Goal: Information Seeking & Learning: Learn about a topic

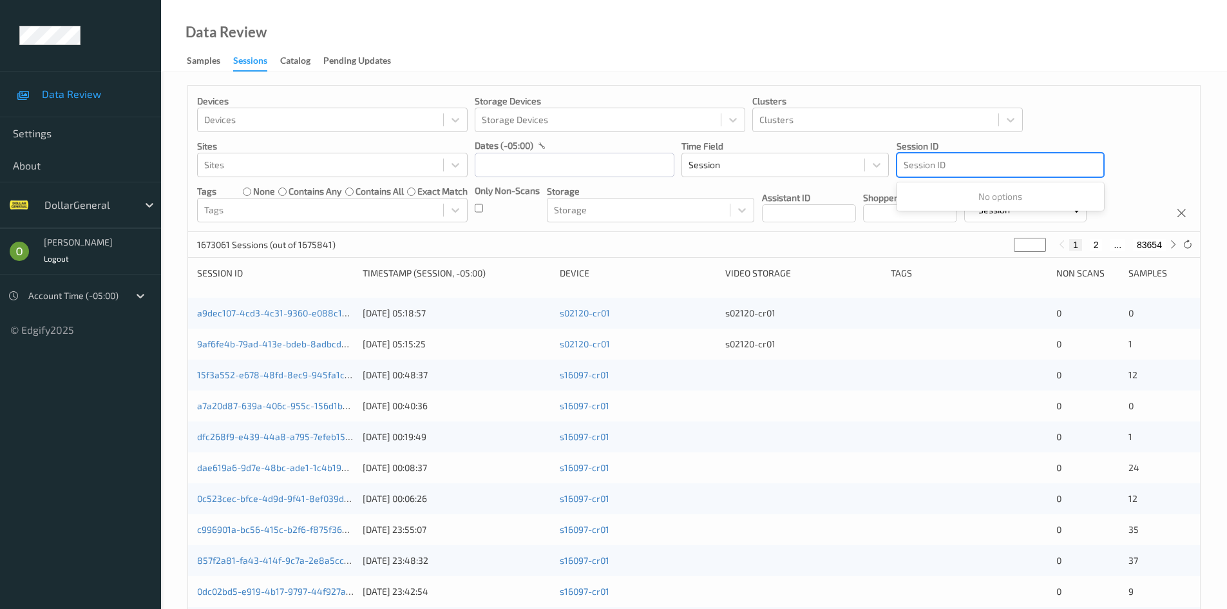
click at [926, 167] on div at bounding box center [1000, 164] width 193 height 15
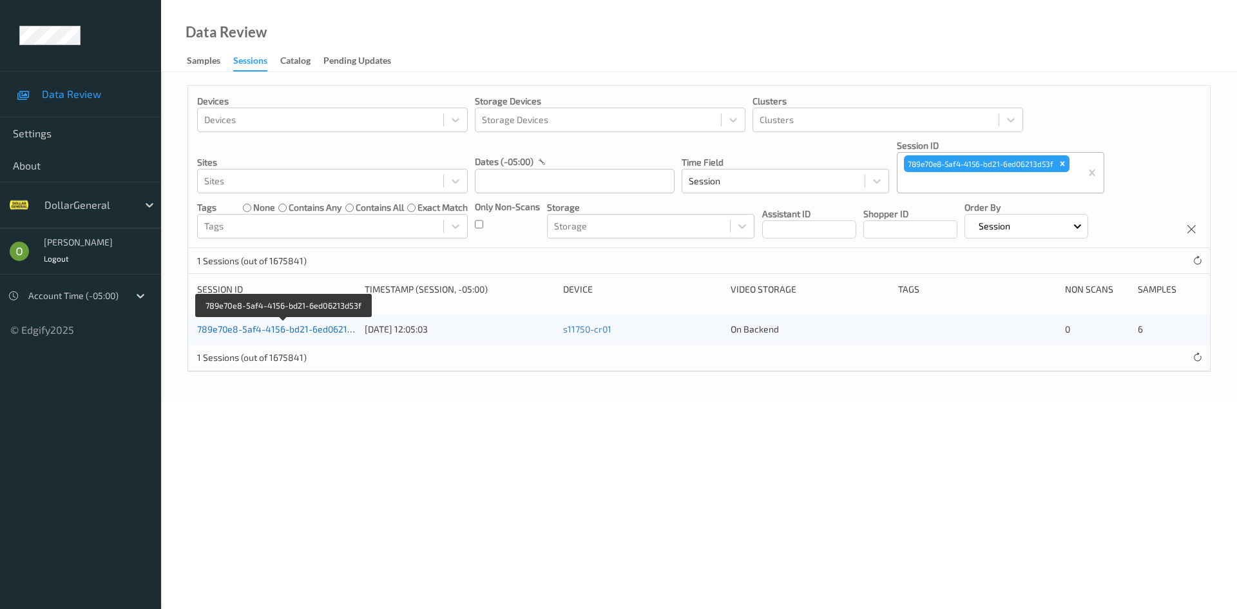
click at [319, 330] on link "789e70e8-5af4-4156-bd21-6ed06213d53f" at bounding box center [284, 328] width 174 height 11
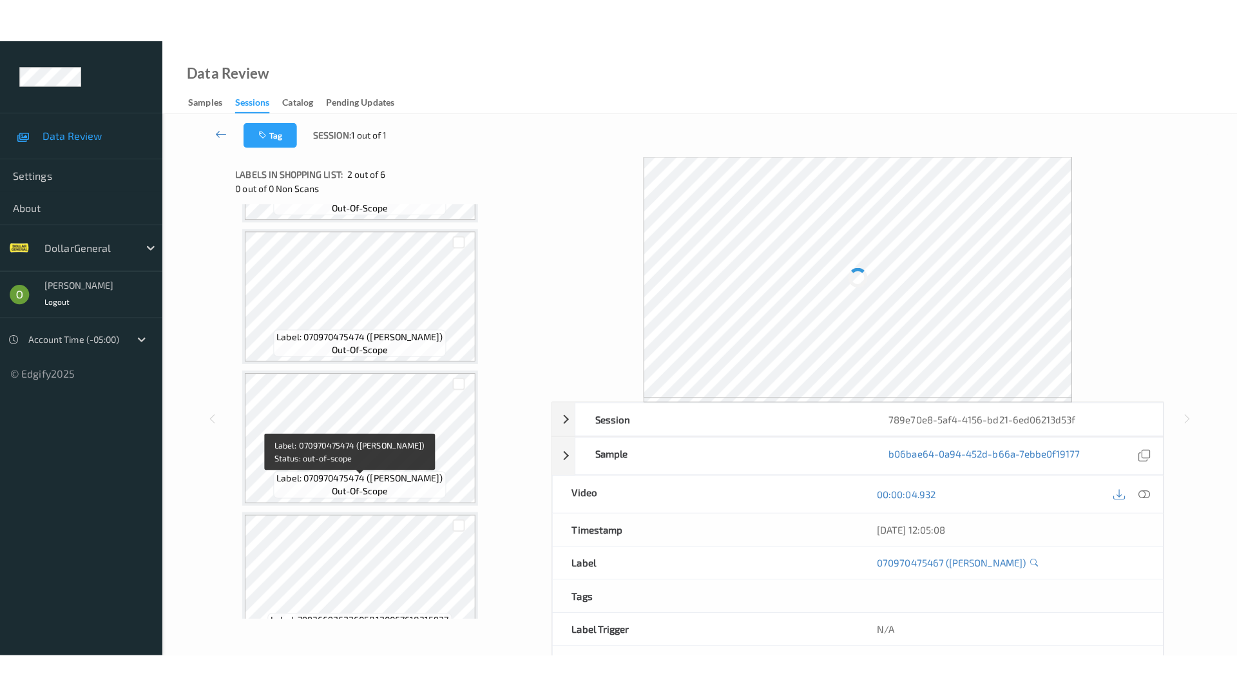
scroll to position [438, 0]
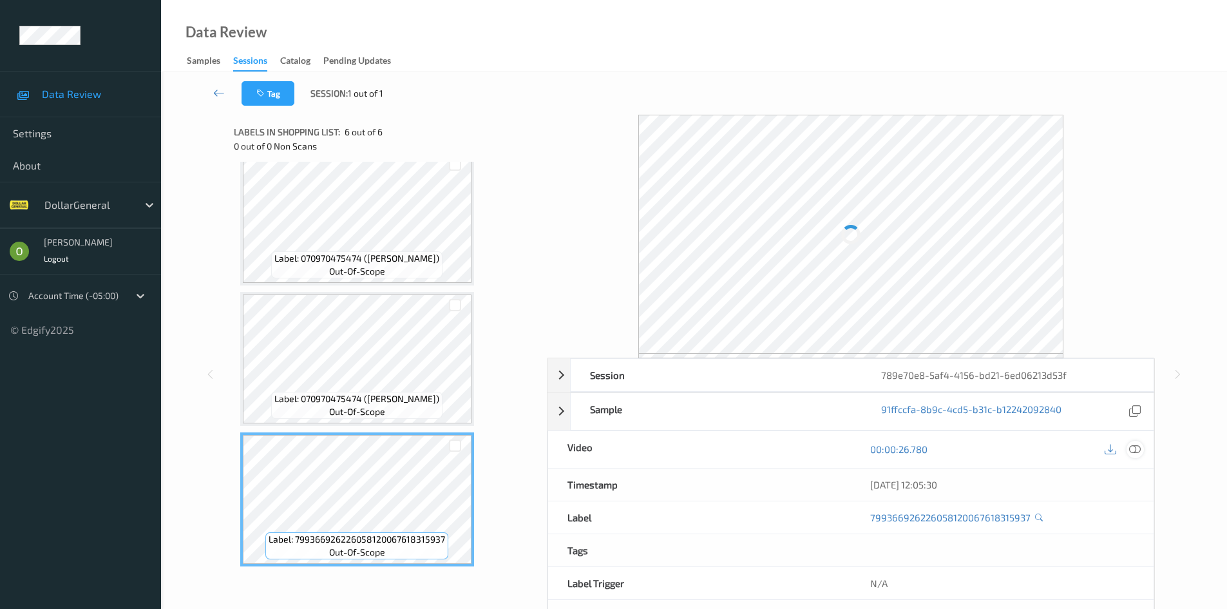
click at [1130, 453] on icon at bounding box center [1135, 449] width 12 height 12
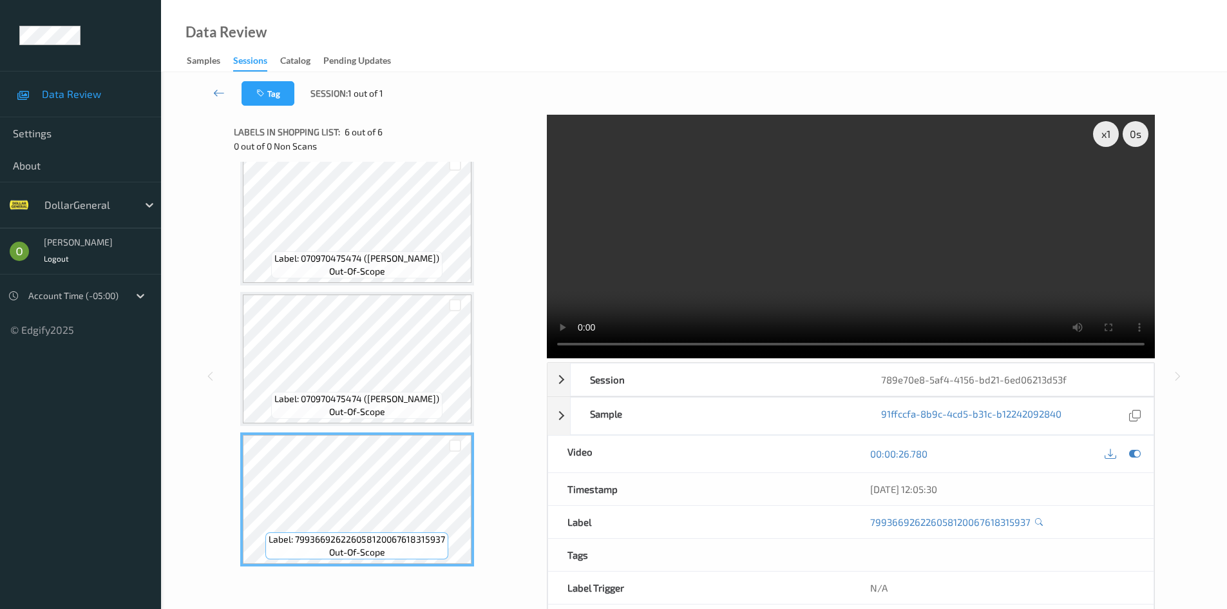
click at [763, 258] on video at bounding box center [851, 236] width 608 height 243
click at [1101, 140] on div "x 1" at bounding box center [1106, 134] width 26 height 26
click at [1101, 140] on div "x 4" at bounding box center [1106, 134] width 26 height 26
click at [1033, 211] on video at bounding box center [851, 236] width 608 height 243
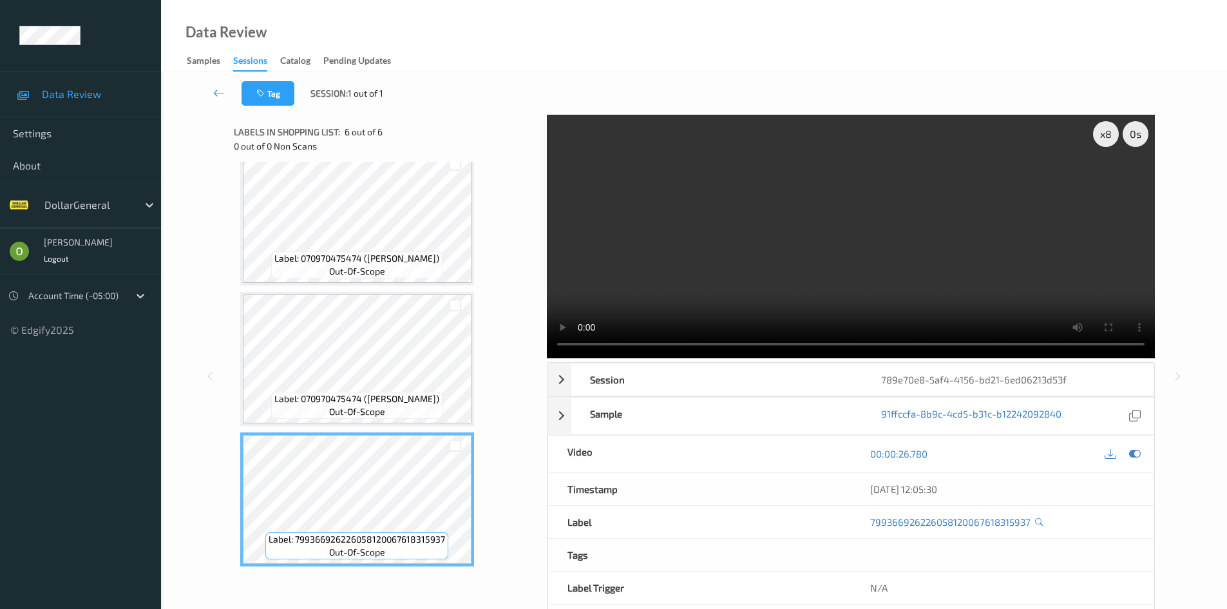
click at [1033, 211] on video at bounding box center [851, 236] width 608 height 243
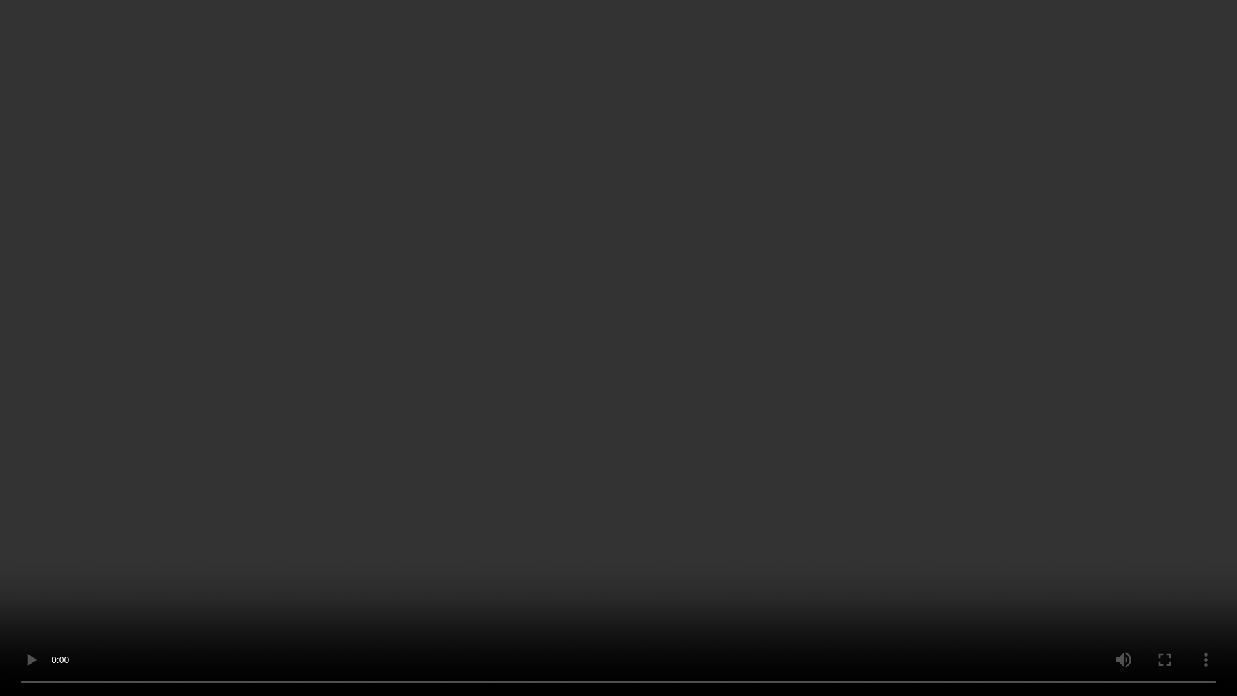
click at [273, 588] on video at bounding box center [618, 348] width 1237 height 696
click at [568, 402] on video at bounding box center [618, 348] width 1237 height 696
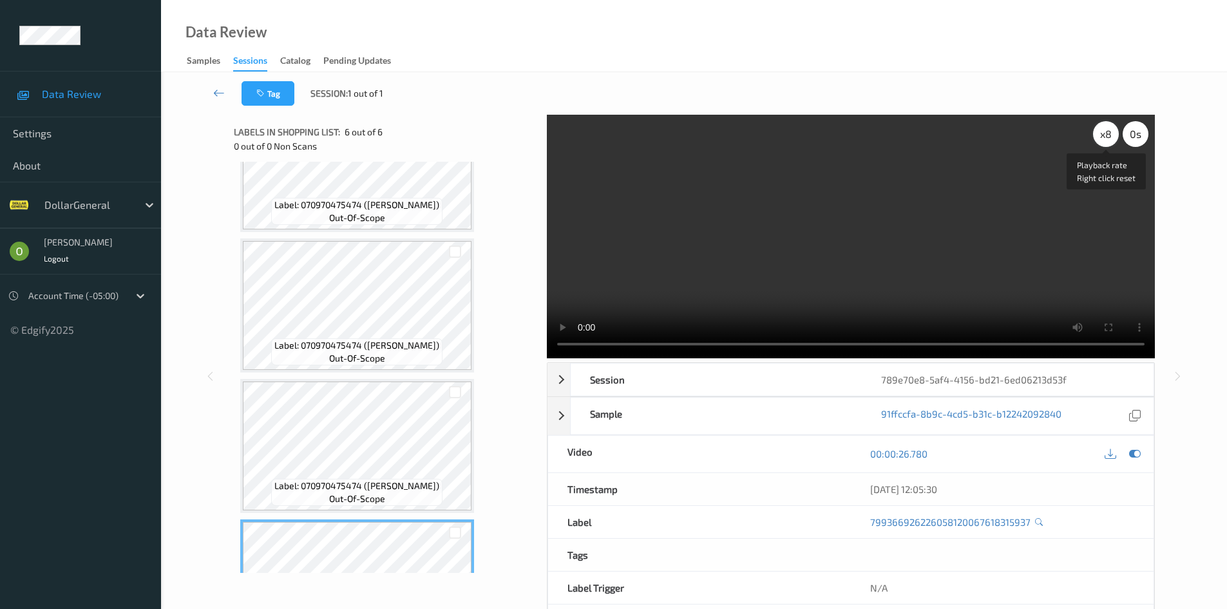
click at [1107, 140] on div "x 8" at bounding box center [1106, 134] width 26 height 26
click at [965, 228] on video at bounding box center [851, 236] width 608 height 243
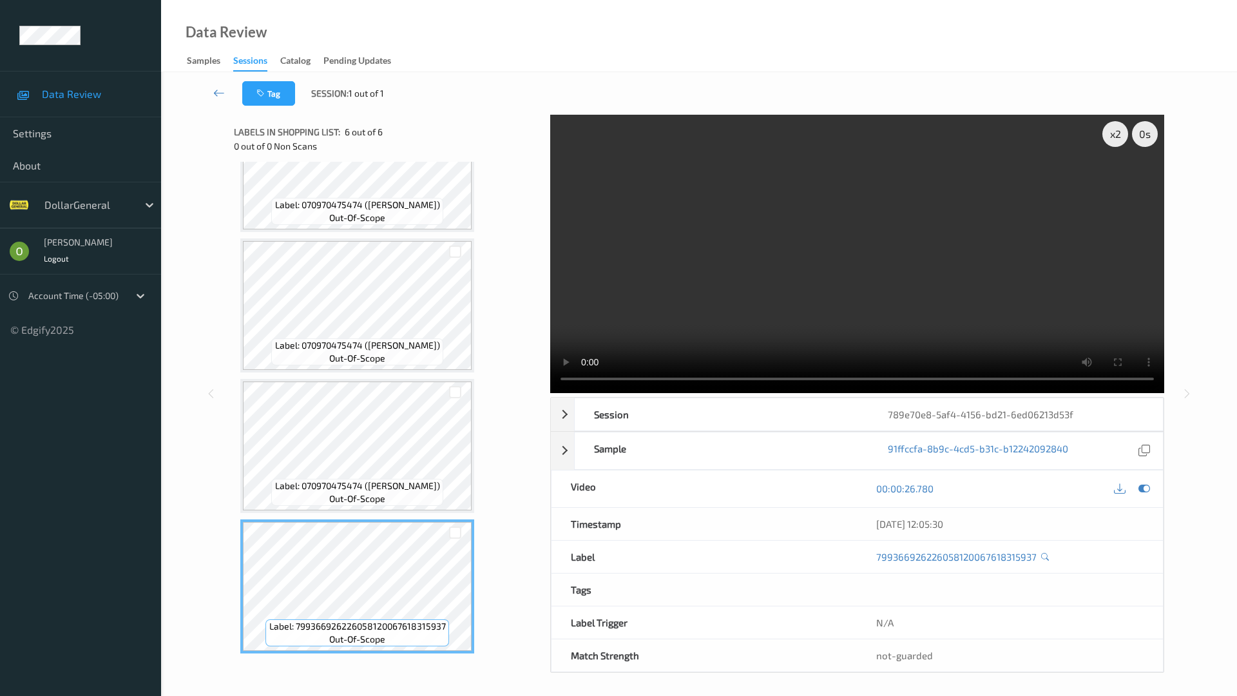
click at [831, 318] on video at bounding box center [857, 254] width 614 height 278
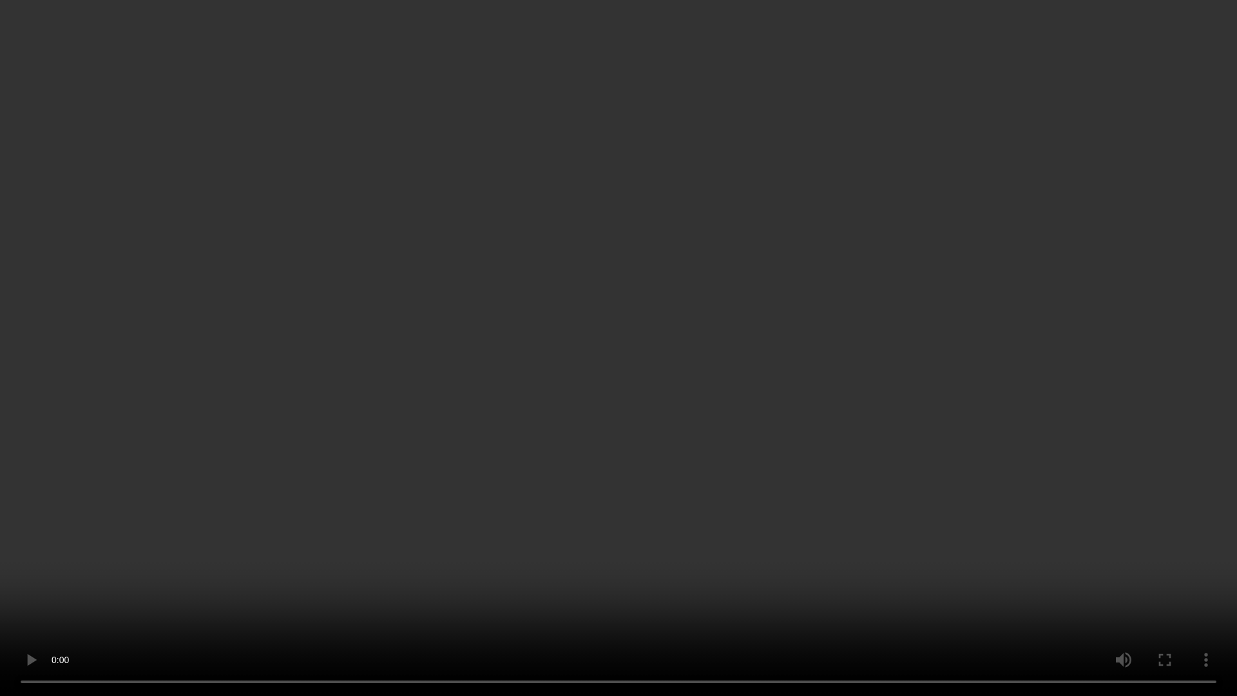
click at [307, 419] on video at bounding box center [618, 348] width 1237 height 696
click at [294, 378] on video at bounding box center [618, 348] width 1237 height 696
click at [927, 425] on video at bounding box center [618, 348] width 1237 height 696
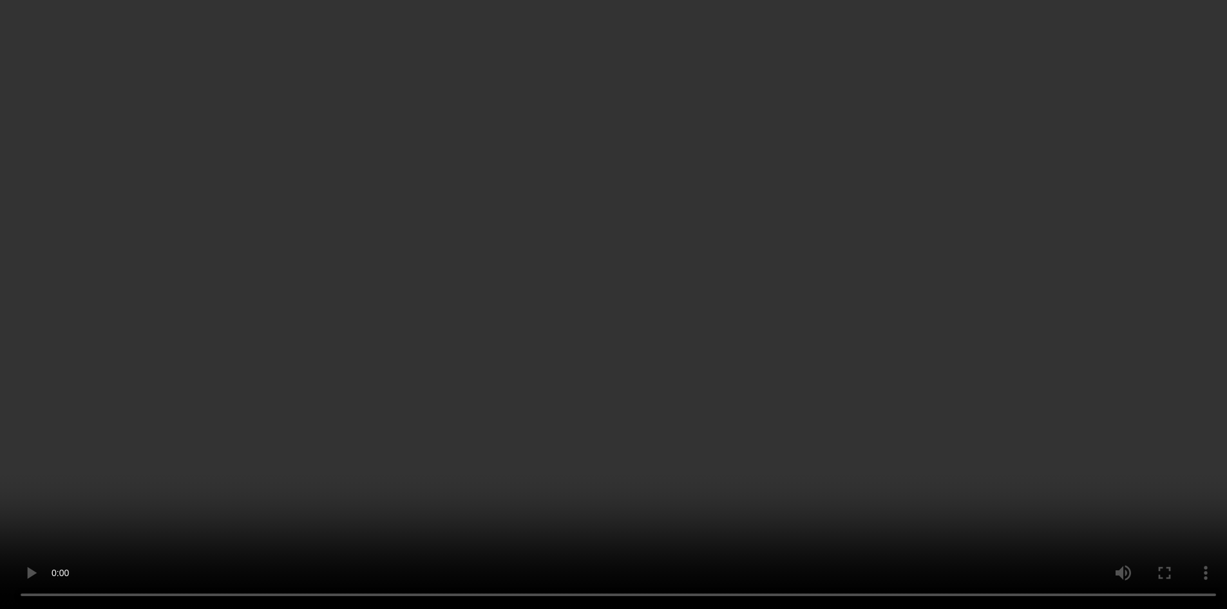
click at [878, 263] on video at bounding box center [613, 304] width 1227 height 609
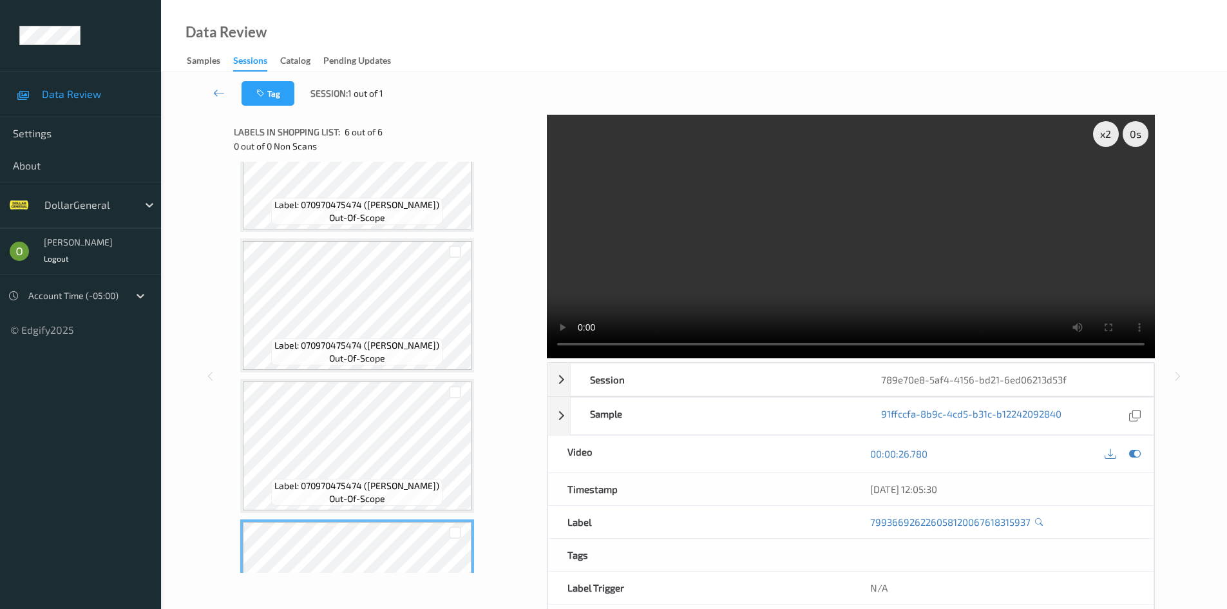
click at [885, 281] on video at bounding box center [851, 236] width 608 height 243
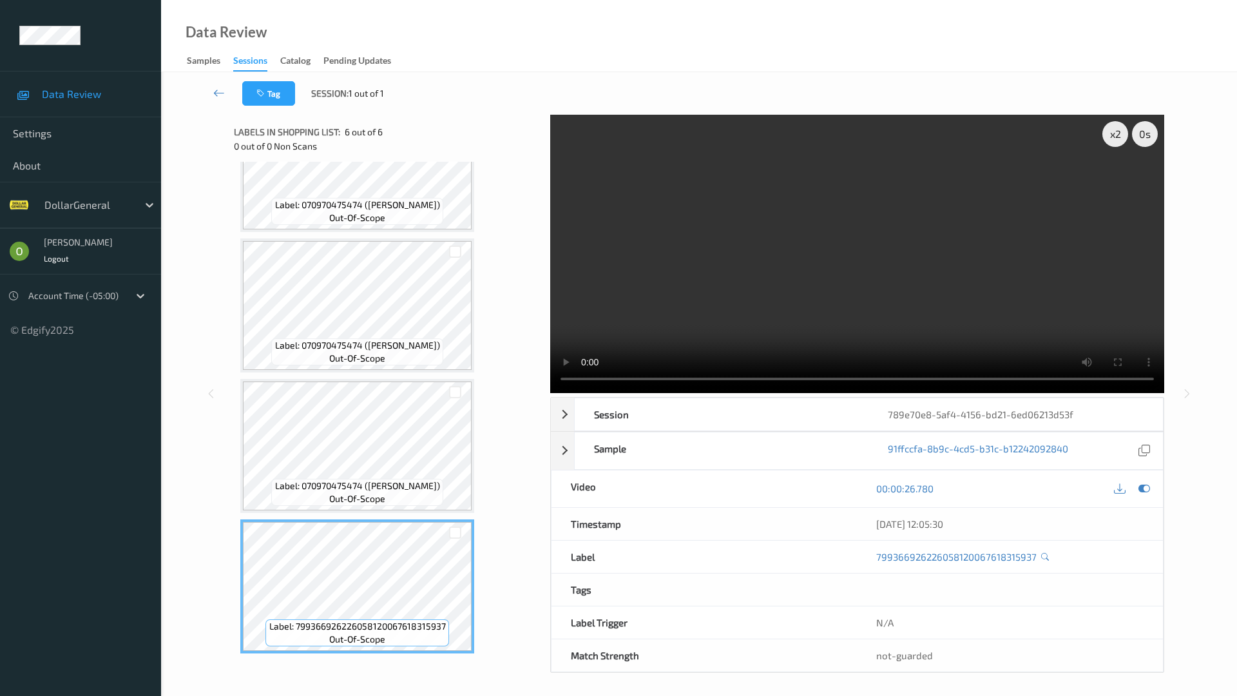
click at [858, 374] on video at bounding box center [857, 254] width 614 height 278
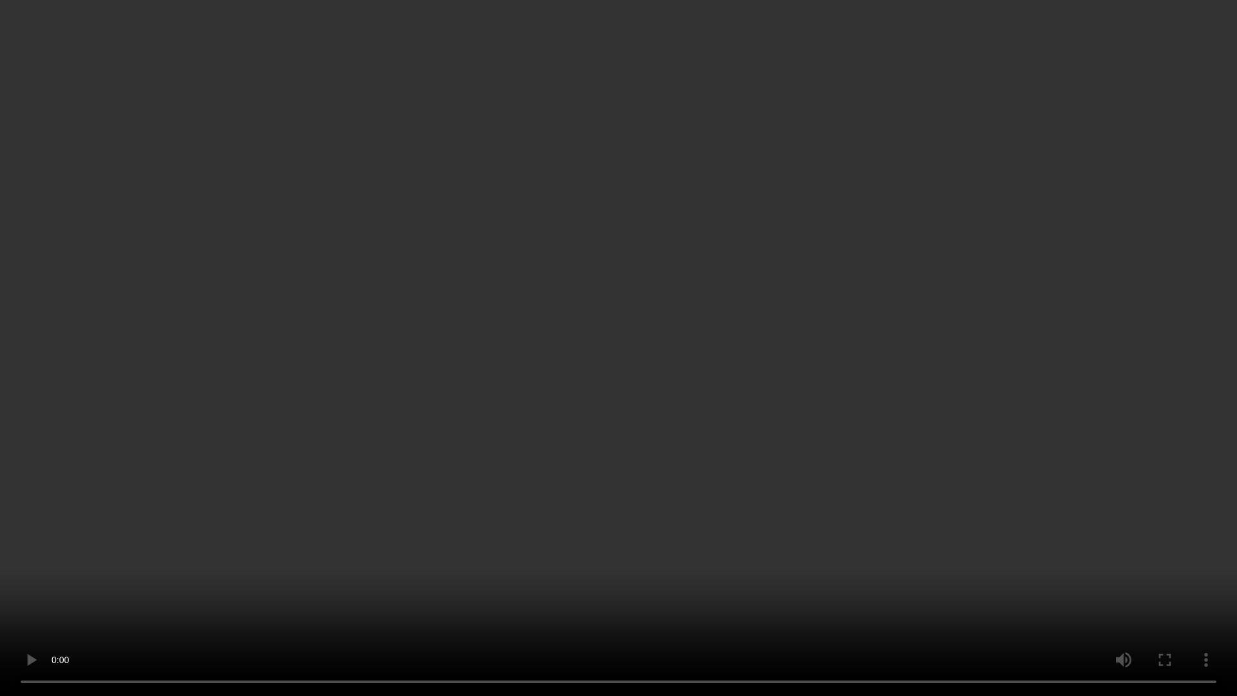
click at [858, 374] on video at bounding box center [618, 348] width 1237 height 696
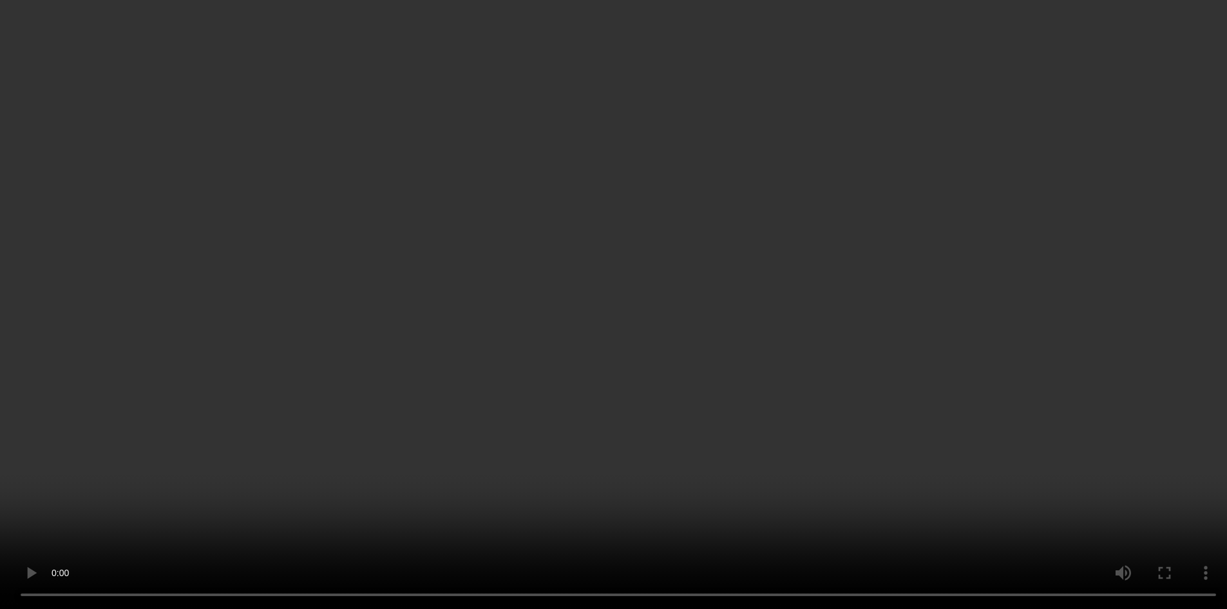
click at [778, 195] on video at bounding box center [613, 304] width 1227 height 609
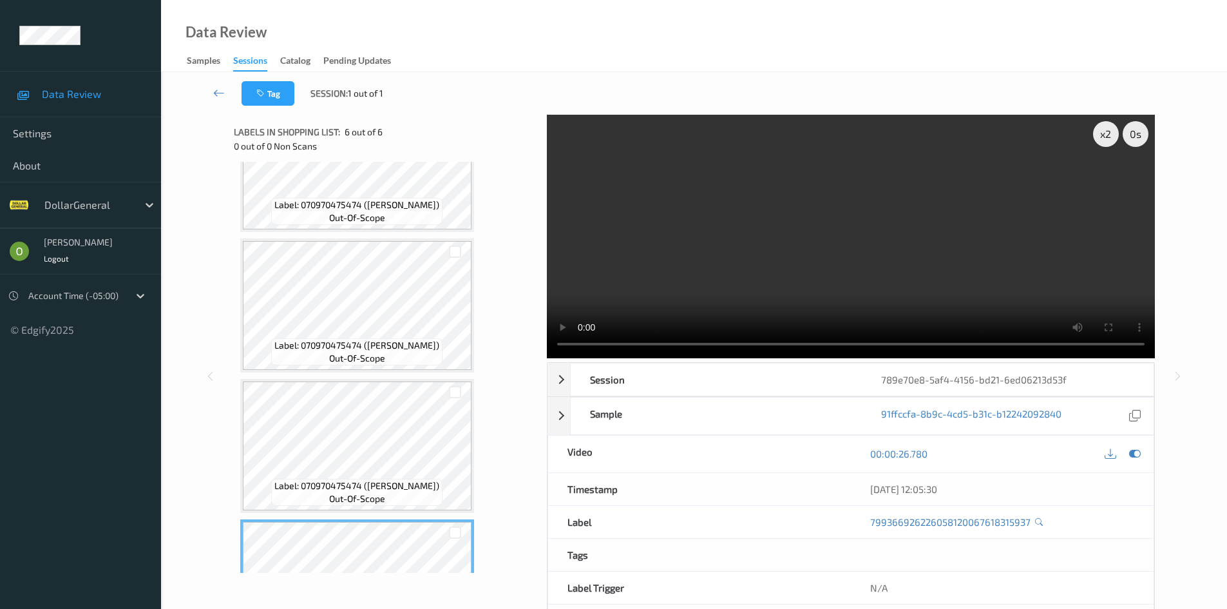
click at [1084, 260] on video at bounding box center [851, 236] width 608 height 243
click at [1107, 133] on div "x 2" at bounding box center [1106, 134] width 26 height 26
click at [1042, 209] on video at bounding box center [851, 236] width 608 height 243
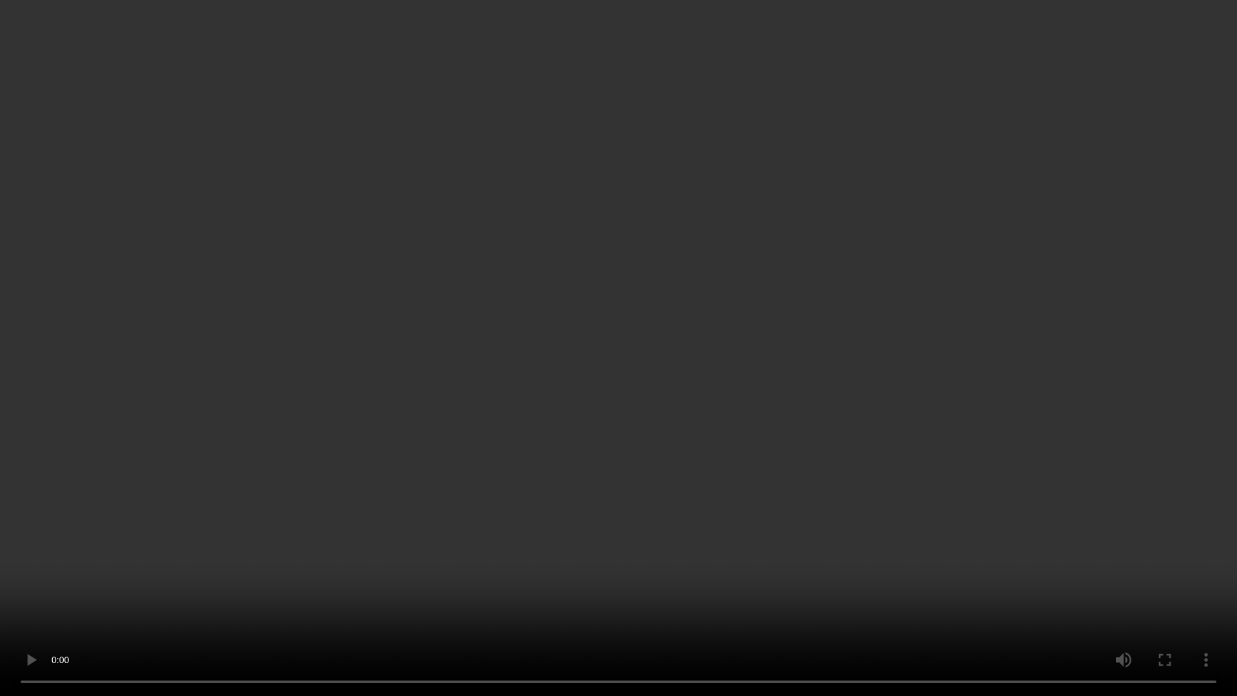
click at [886, 357] on video at bounding box center [618, 348] width 1237 height 696
click at [618, 386] on video at bounding box center [618, 348] width 1237 height 696
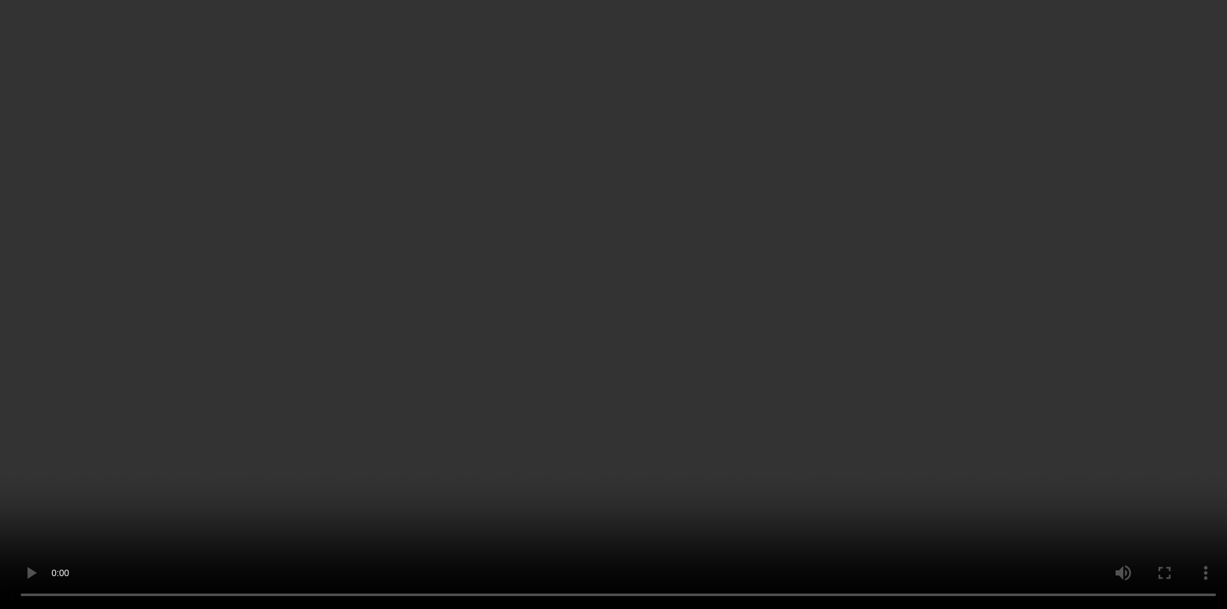
click at [1026, 347] on video at bounding box center [613, 304] width 1227 height 609
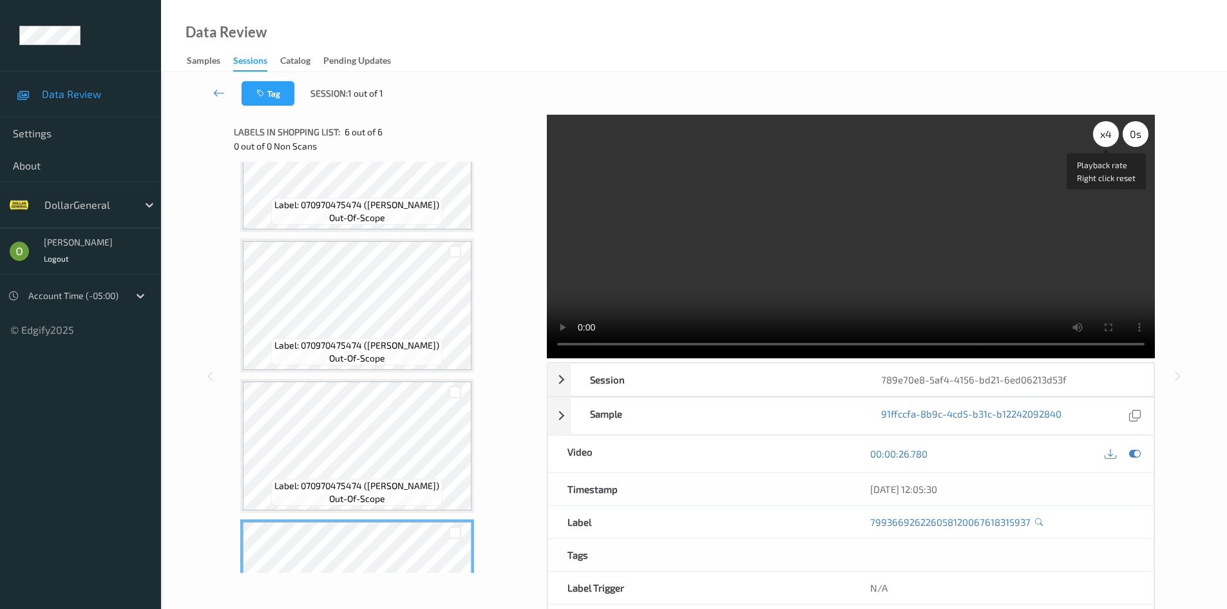
click at [1105, 129] on div "x 4" at bounding box center [1106, 134] width 26 height 26
click at [1104, 146] on div "x 8" at bounding box center [1106, 134] width 26 height 26
click at [732, 192] on video at bounding box center [851, 236] width 608 height 243
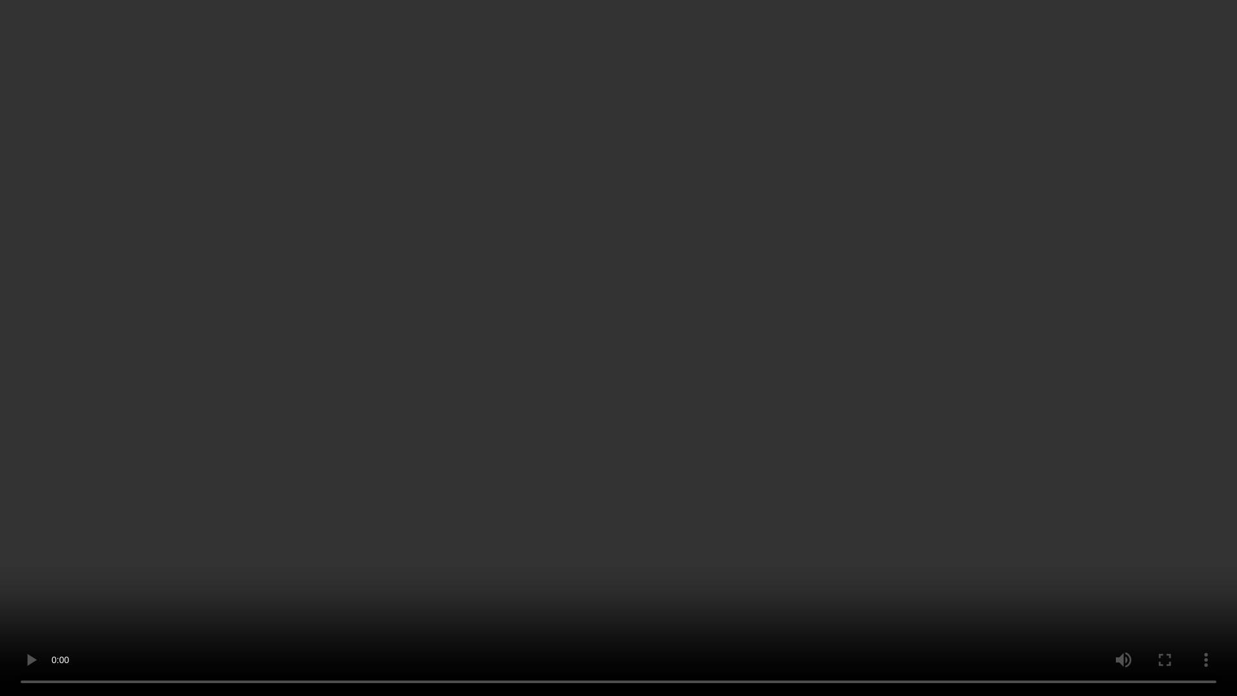
click at [792, 446] on video at bounding box center [618, 348] width 1237 height 696
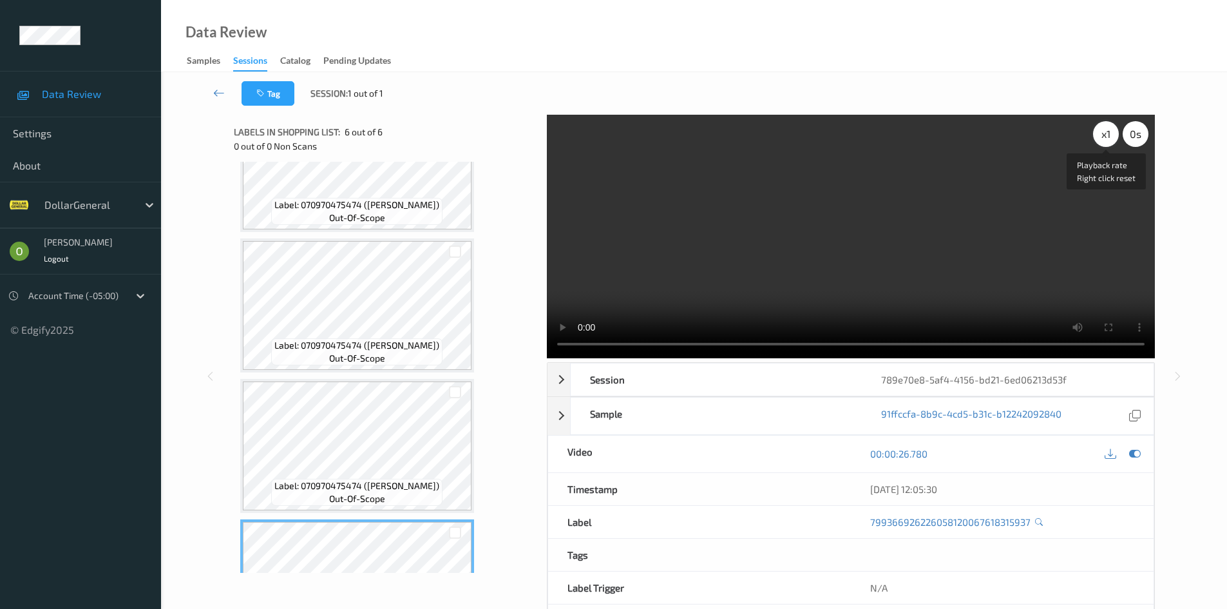
click at [1105, 142] on div "x 1" at bounding box center [1106, 134] width 26 height 26
click at [1105, 142] on div "x 2" at bounding box center [1106, 134] width 26 height 26
click at [665, 250] on video at bounding box center [851, 236] width 608 height 243
click at [231, 95] on link at bounding box center [218, 93] width 45 height 24
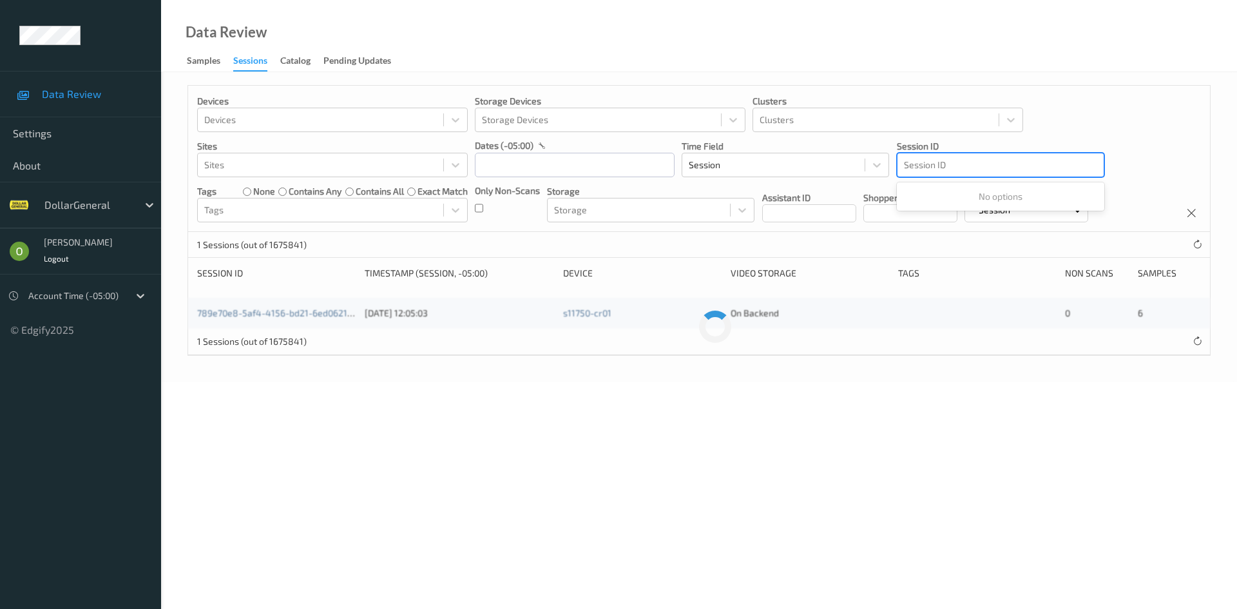
click at [999, 161] on div at bounding box center [1000, 164] width 193 height 15
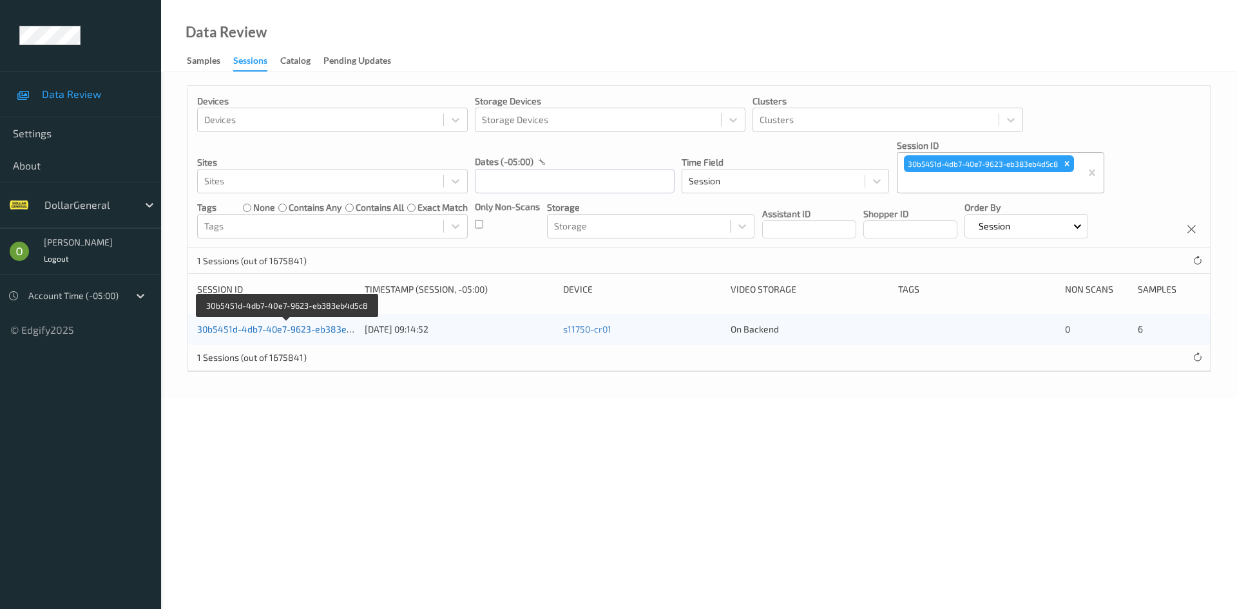
click at [329, 328] on link "30b5451d-4db7-40e7-9623-eb383eb4d5c8" at bounding box center [287, 328] width 181 height 11
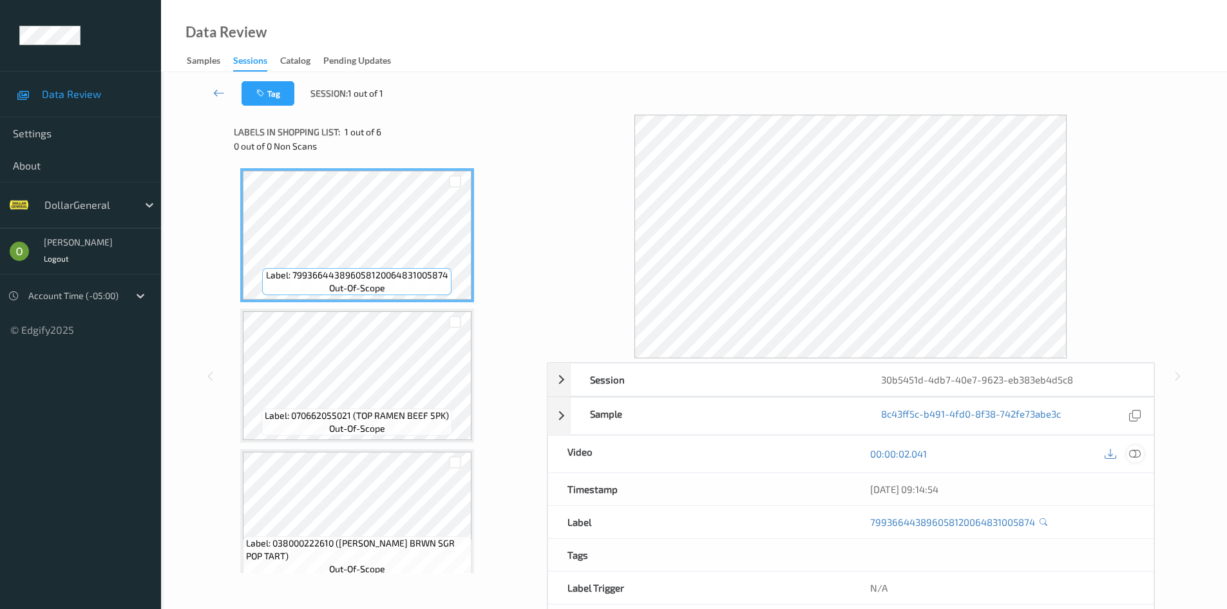
click at [1143, 455] on div at bounding box center [1134, 453] width 17 height 17
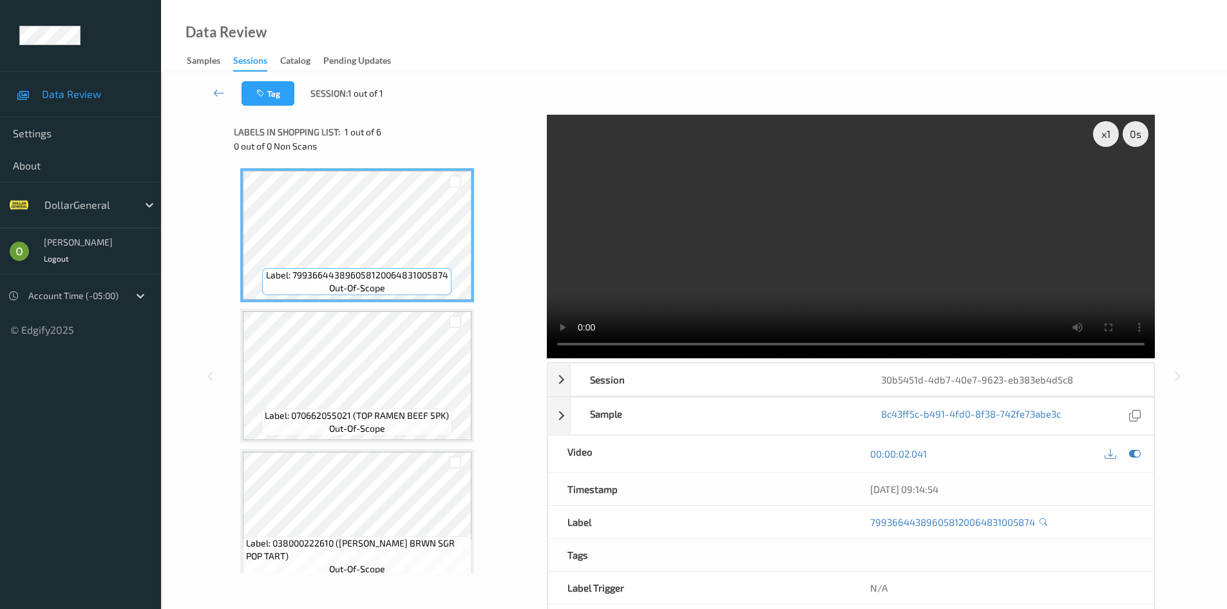
click at [853, 269] on video at bounding box center [851, 236] width 608 height 243
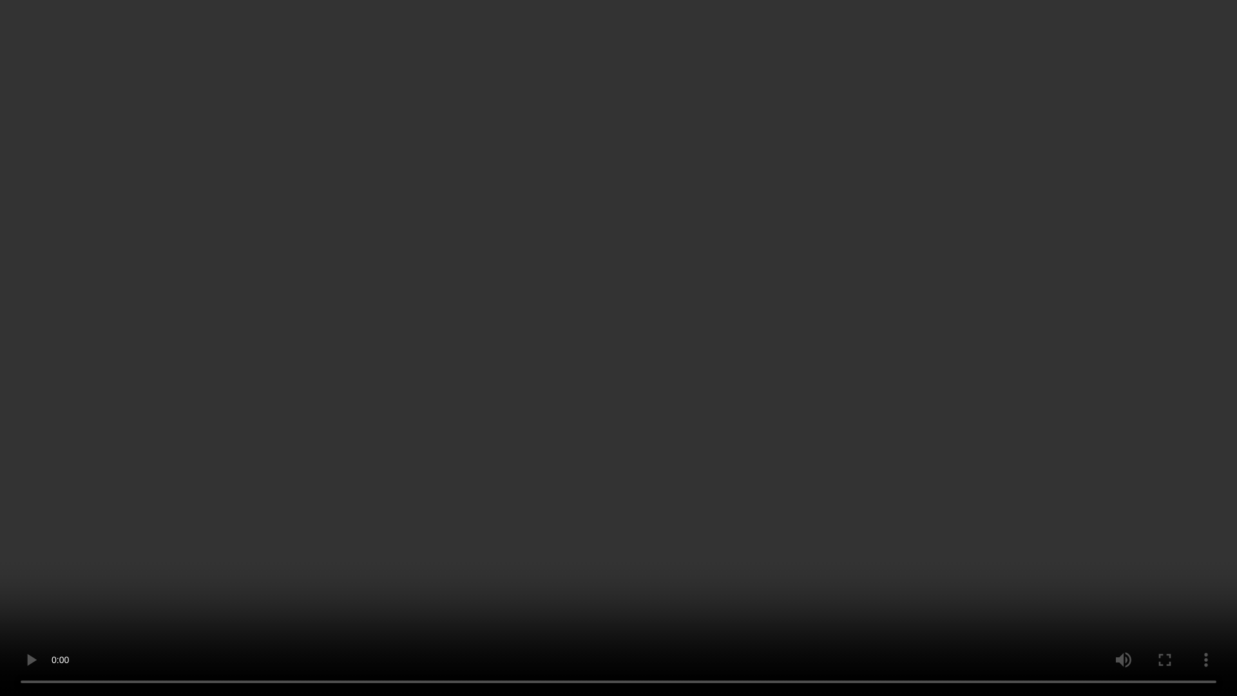
click at [994, 278] on video at bounding box center [618, 348] width 1237 height 696
click at [1060, 294] on video at bounding box center [618, 348] width 1237 height 696
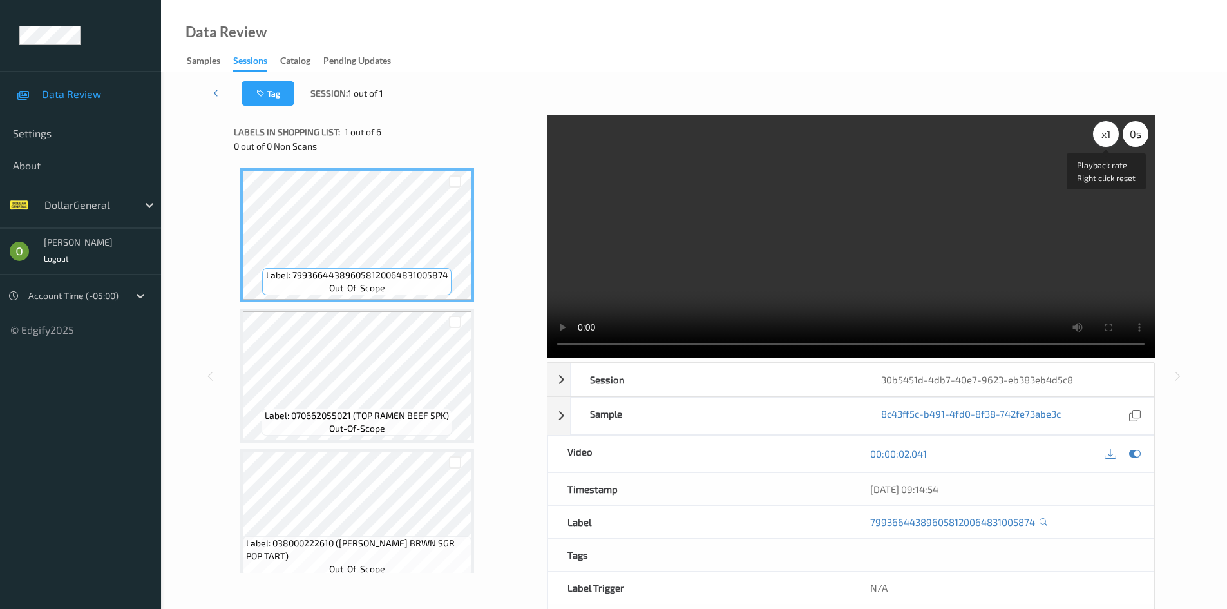
click at [1103, 141] on div "x 1" at bounding box center [1106, 134] width 26 height 26
click at [1103, 141] on div "x 2" at bounding box center [1106, 134] width 26 height 26
click at [911, 261] on video at bounding box center [851, 236] width 608 height 243
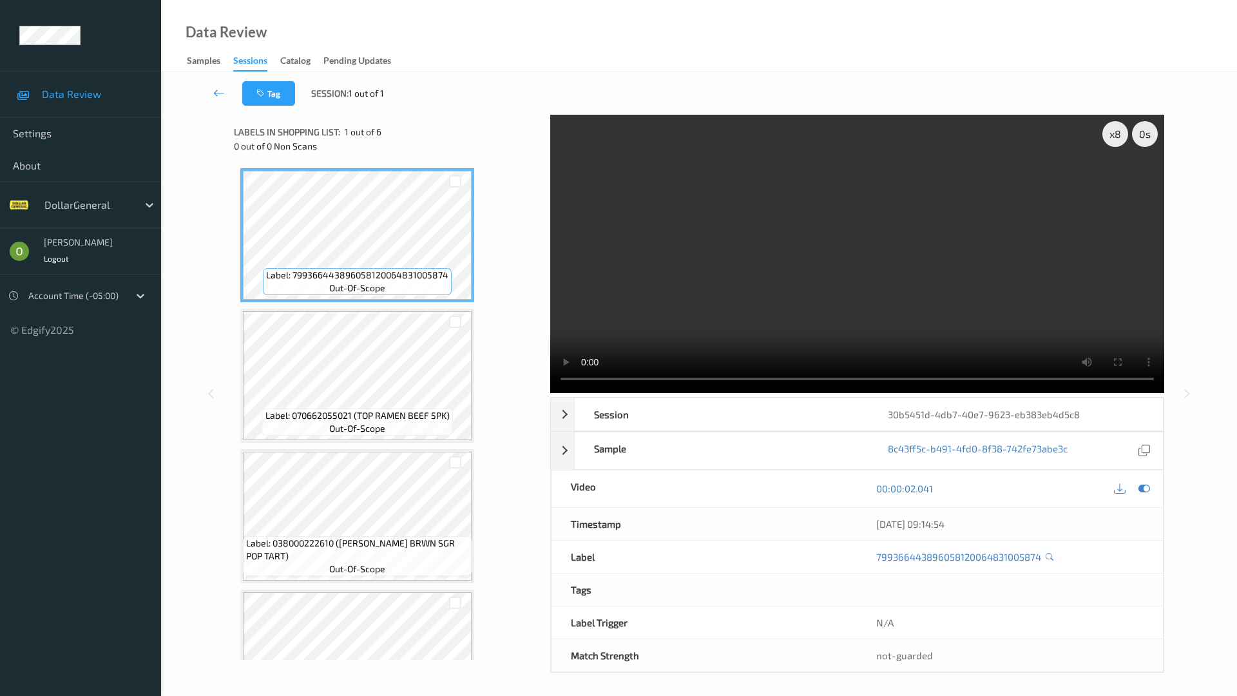
click at [911, 318] on video at bounding box center [857, 254] width 614 height 278
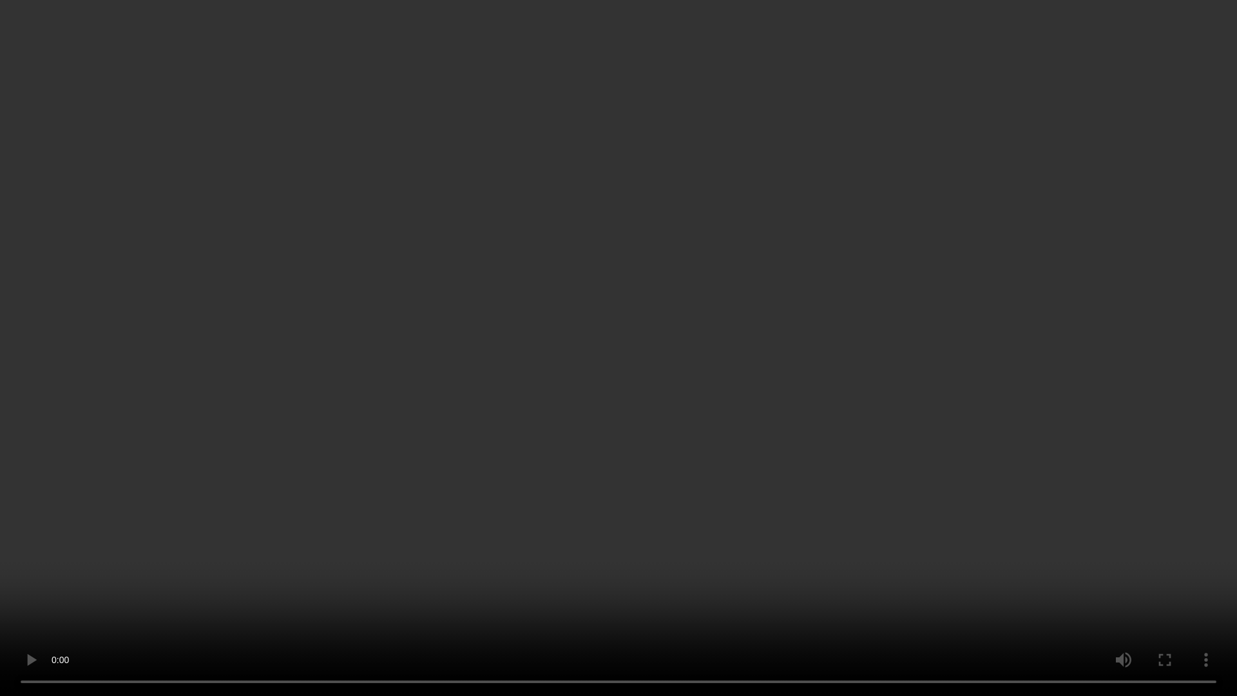
click at [906, 353] on video at bounding box center [618, 348] width 1237 height 696
click at [859, 388] on video at bounding box center [618, 348] width 1237 height 696
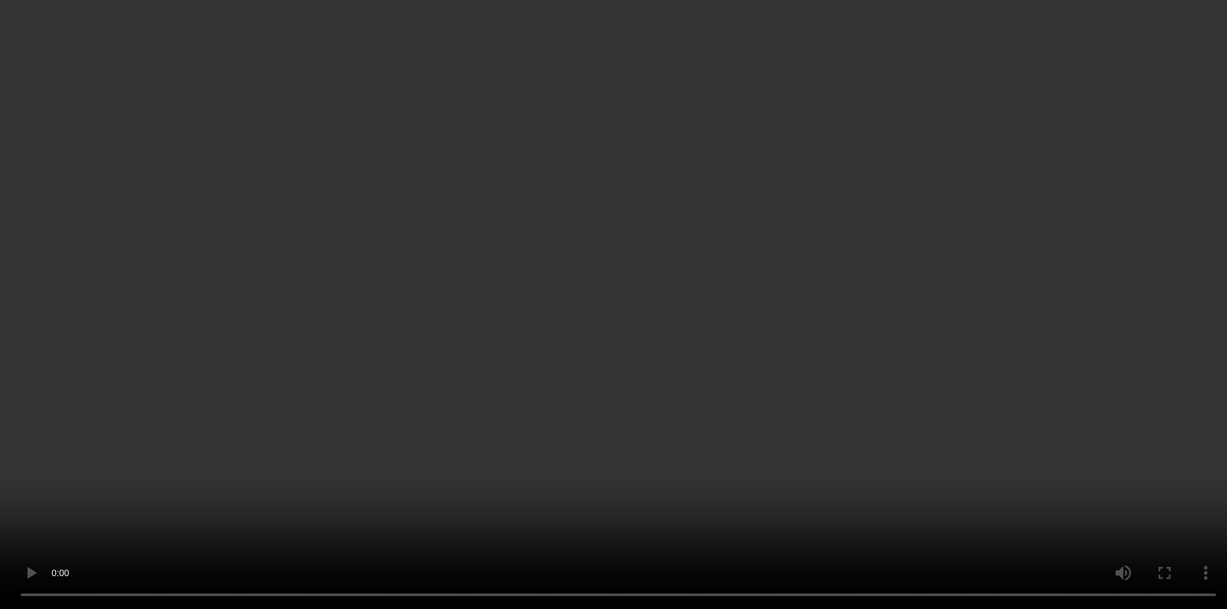
click at [1090, 146] on video at bounding box center [613, 304] width 1227 height 609
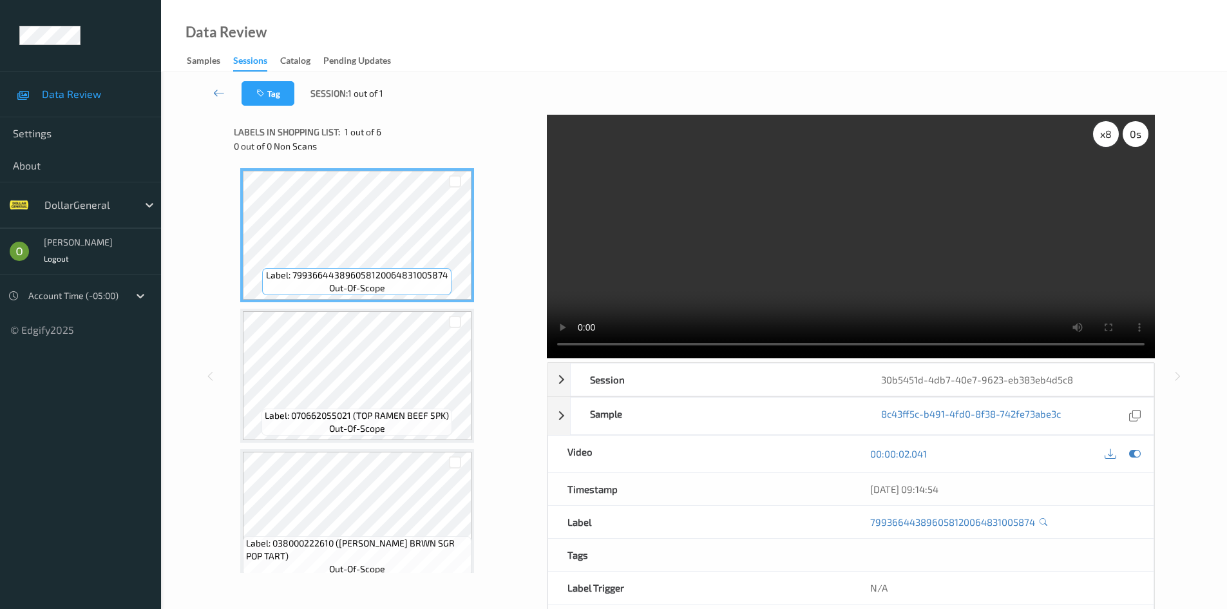
click at [1095, 142] on div "x 8" at bounding box center [1106, 134] width 26 height 26
click at [1098, 139] on div "x 1" at bounding box center [1106, 134] width 26 height 26
click at [971, 239] on video at bounding box center [851, 236] width 608 height 243
click at [822, 251] on video at bounding box center [851, 236] width 608 height 243
click at [827, 265] on video at bounding box center [851, 236] width 608 height 243
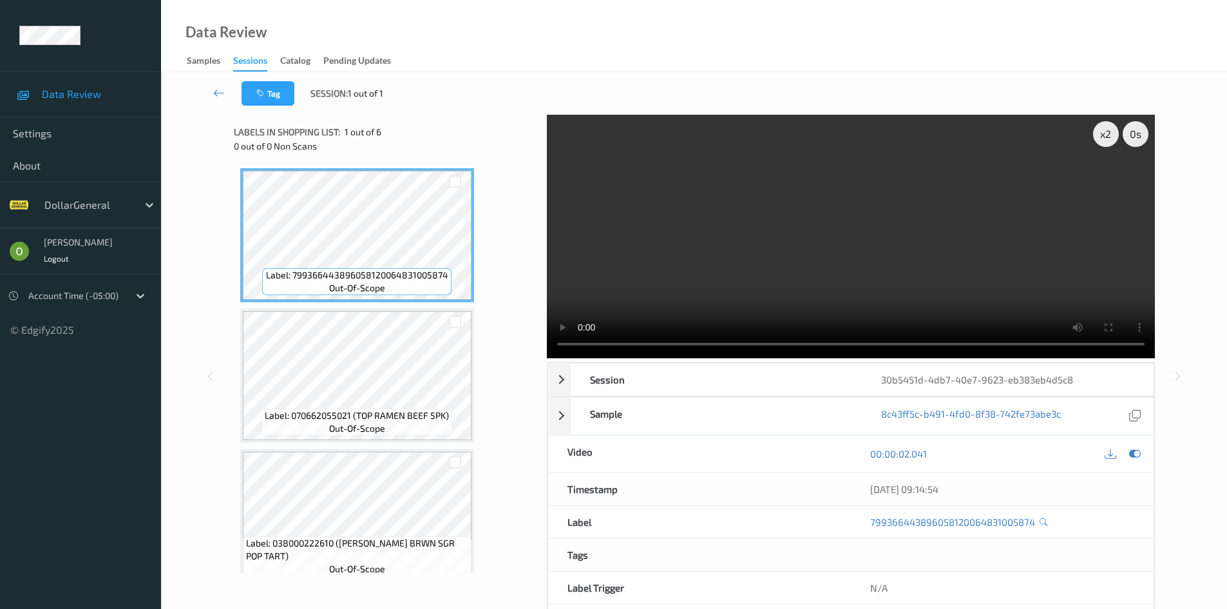
click at [993, 223] on video at bounding box center [851, 236] width 608 height 243
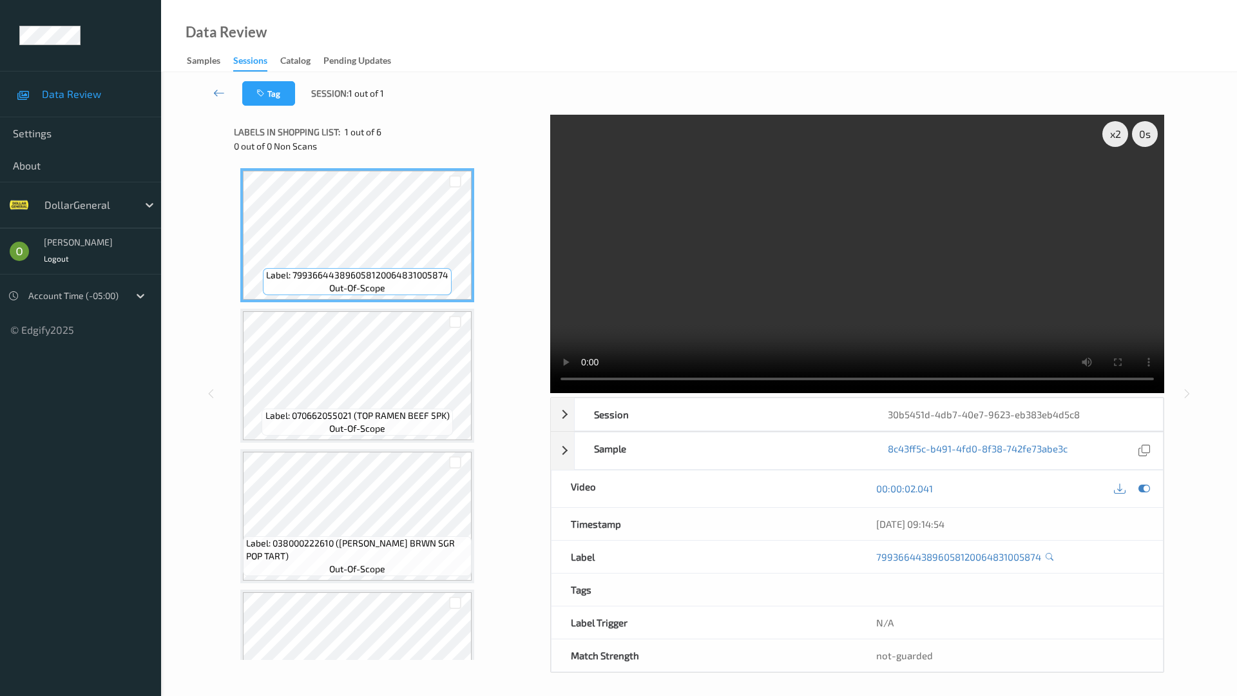
click at [1001, 317] on video at bounding box center [857, 254] width 614 height 278
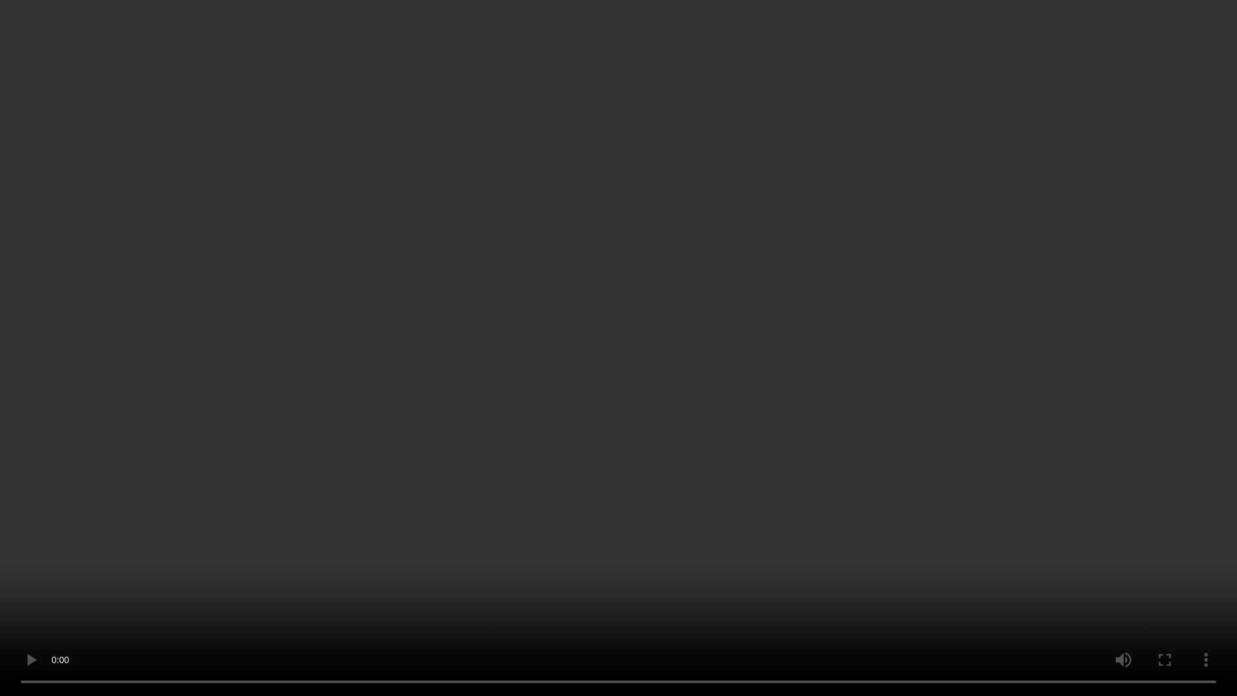
click at [1001, 317] on video at bounding box center [618, 348] width 1237 height 696
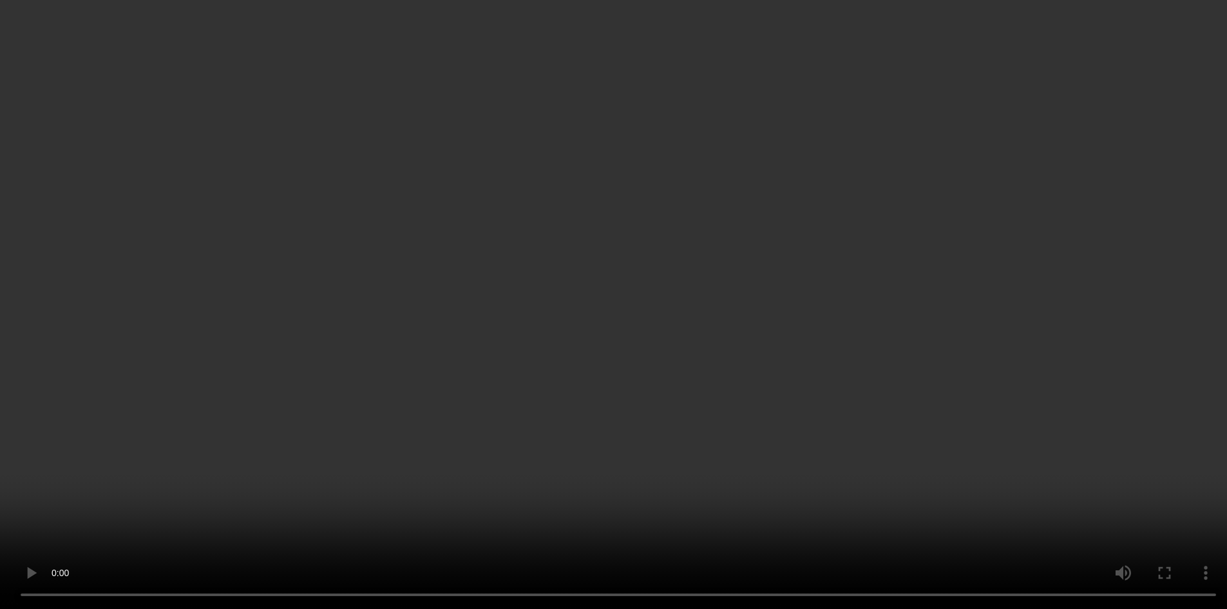
click at [1102, 144] on div "x 2" at bounding box center [1106, 134] width 26 height 26
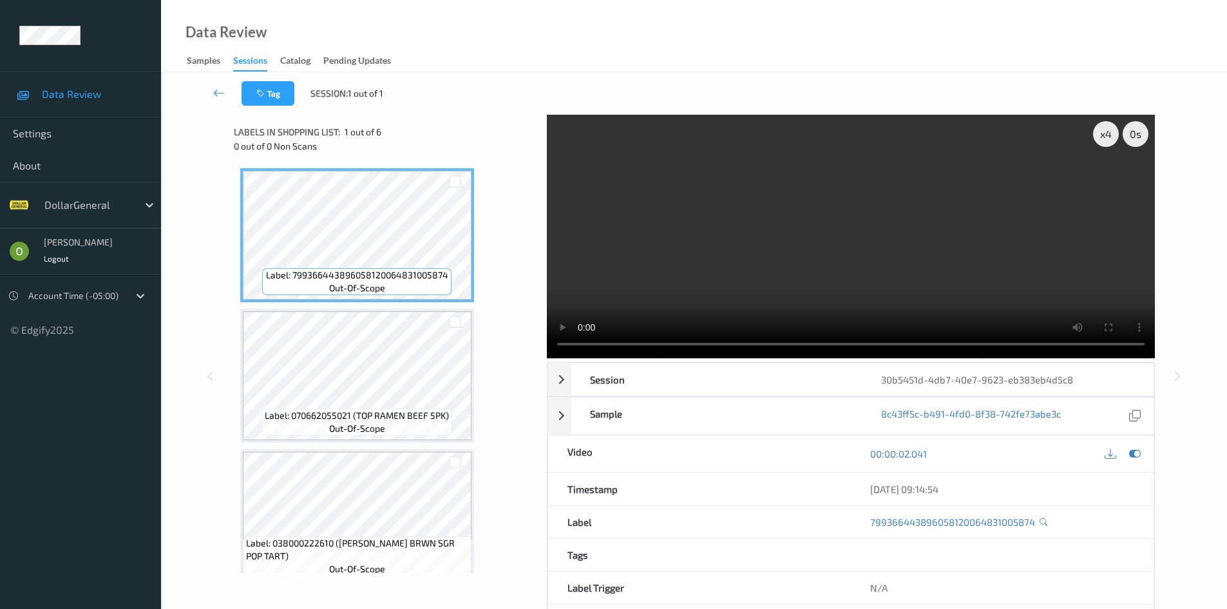
click at [1050, 230] on video at bounding box center [851, 236] width 608 height 243
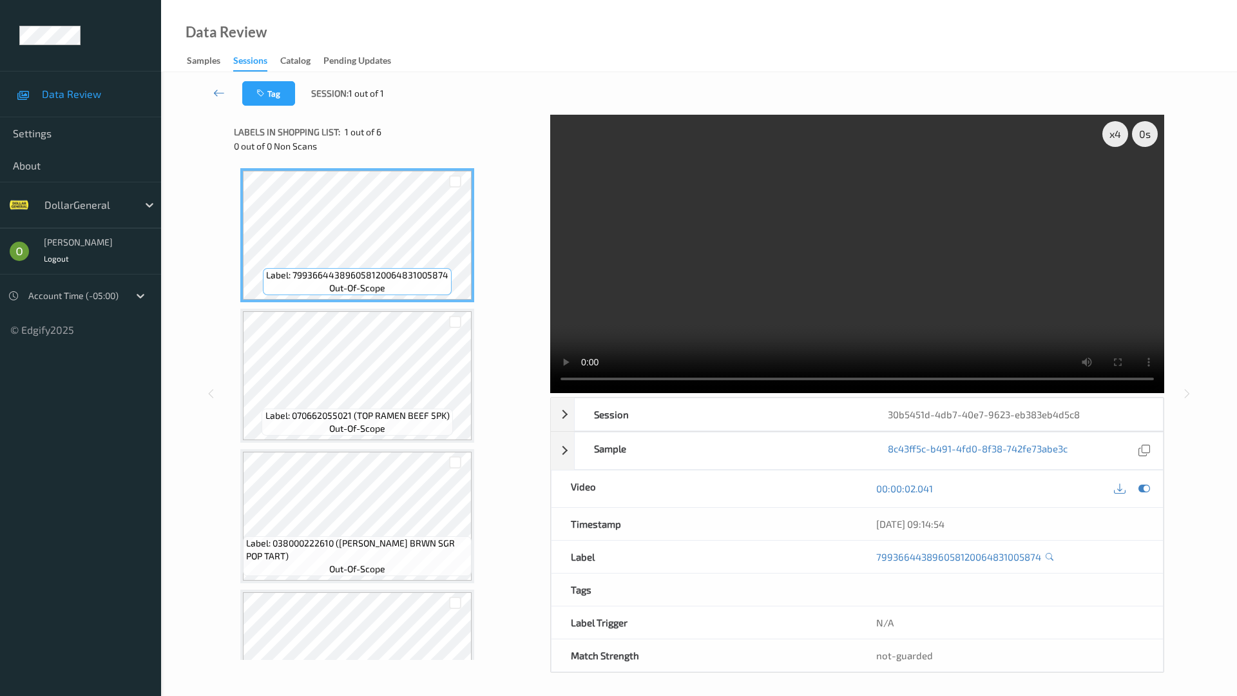
click at [969, 393] on video at bounding box center [857, 254] width 614 height 278
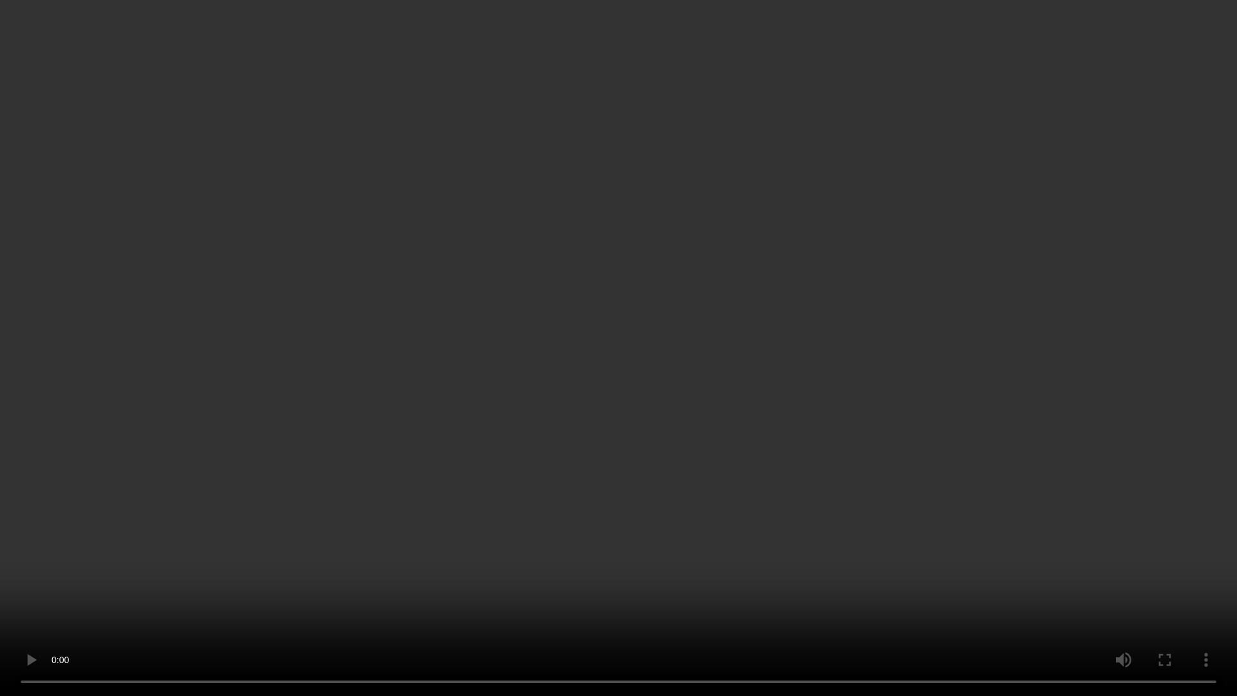
click at [969, 493] on video at bounding box center [618, 348] width 1237 height 696
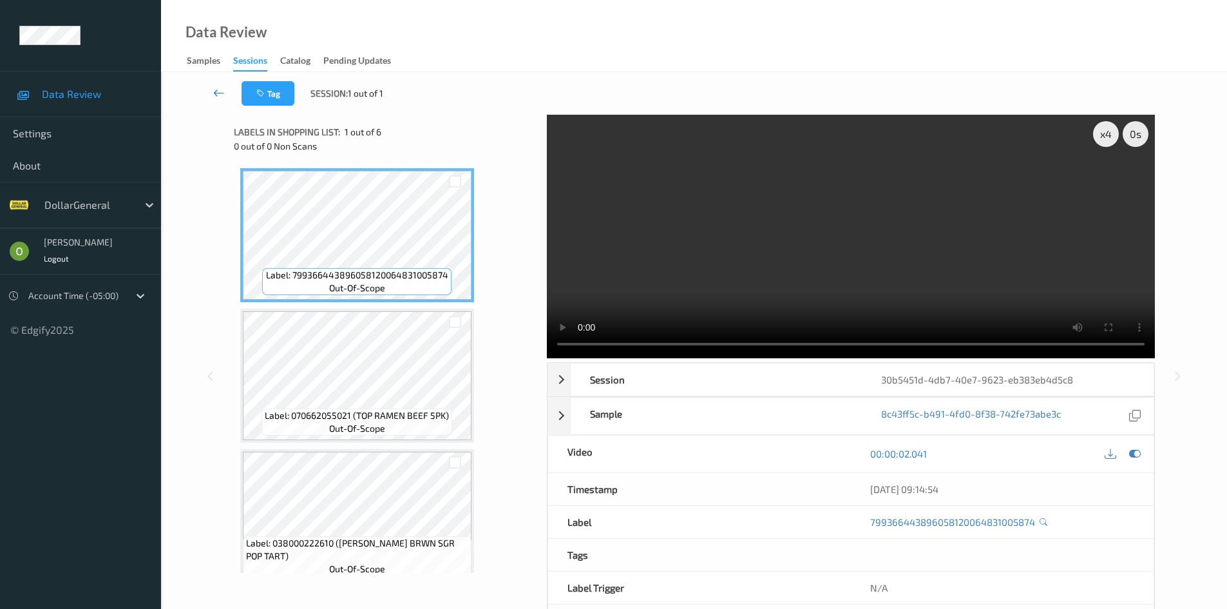
click at [223, 95] on icon at bounding box center [219, 92] width 12 height 13
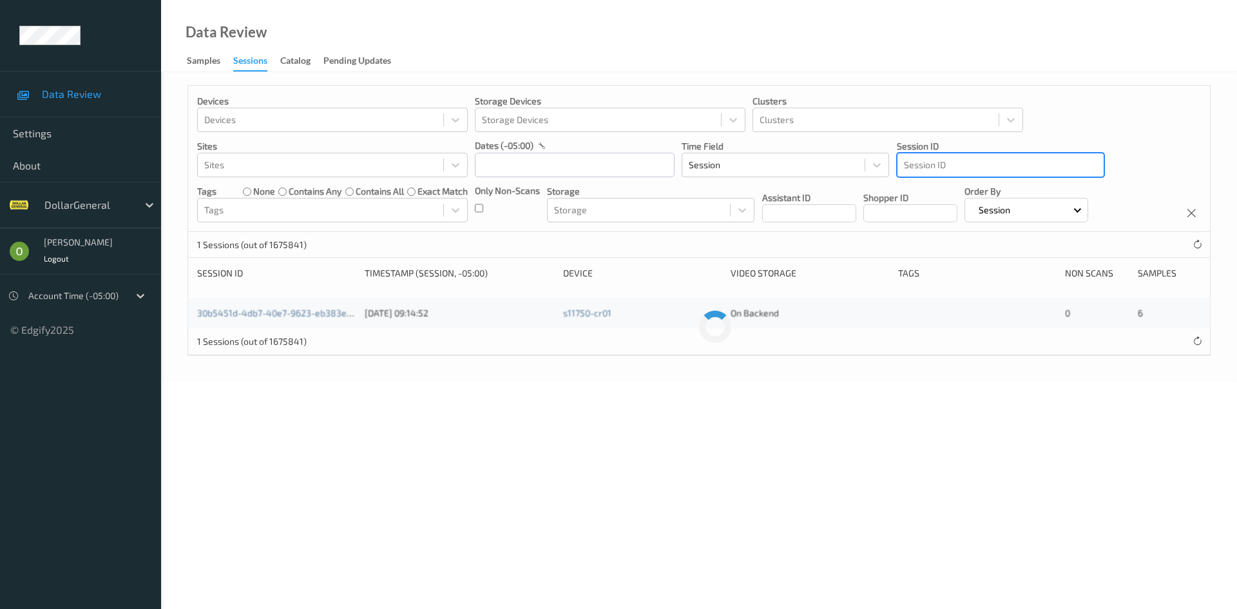
click at [1036, 172] on div at bounding box center [1000, 164] width 193 height 15
click at [278, 305] on div "d8f9e6d8-f959-4e33-9151-710a878ef7ea [DATE] 14:21:00 s11889-cr01 0 1" at bounding box center [699, 313] width 1022 height 31
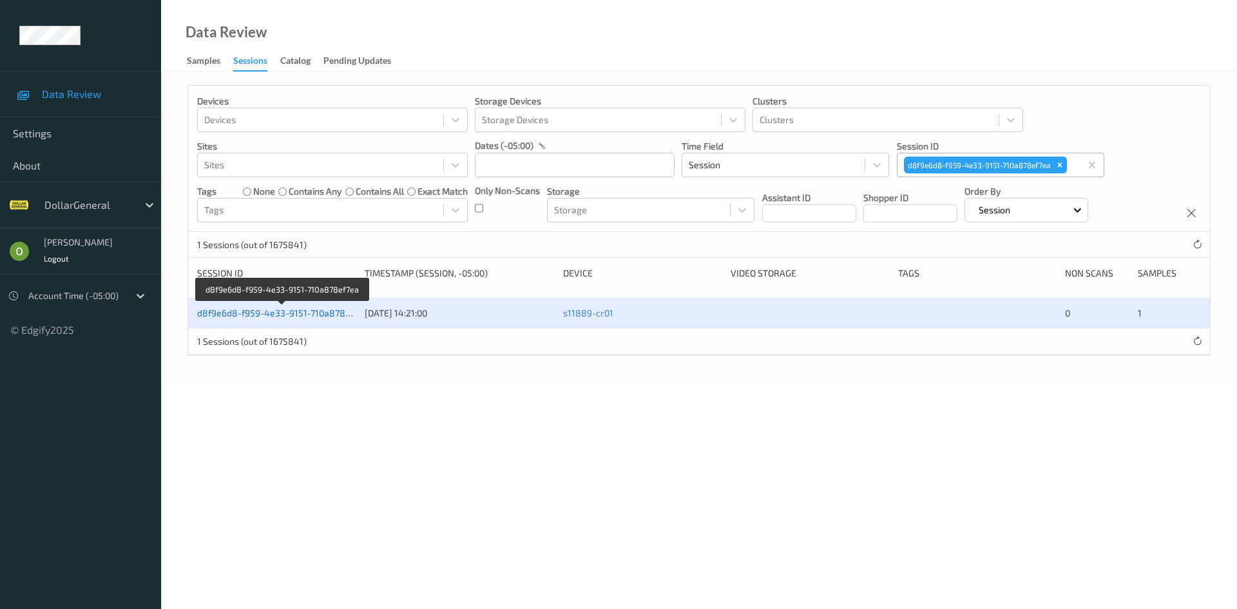
click at [286, 308] on link "d8f9e6d8-f959-4e33-9151-710a878ef7ea" at bounding box center [282, 312] width 171 height 11
